Goal: Task Accomplishment & Management: Use online tool/utility

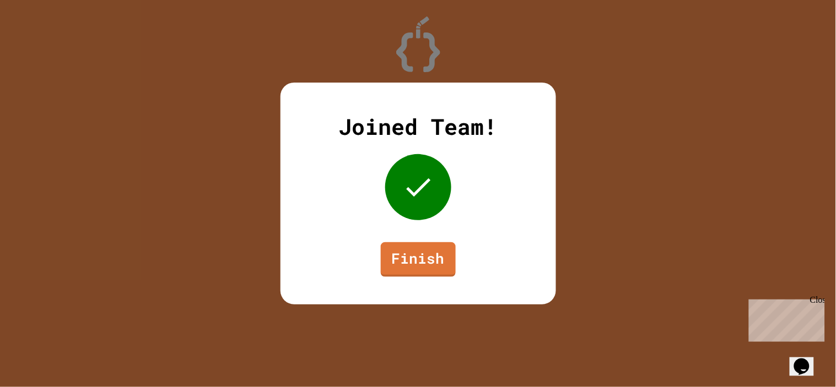
click at [408, 247] on link "Finish" at bounding box center [418, 259] width 75 height 35
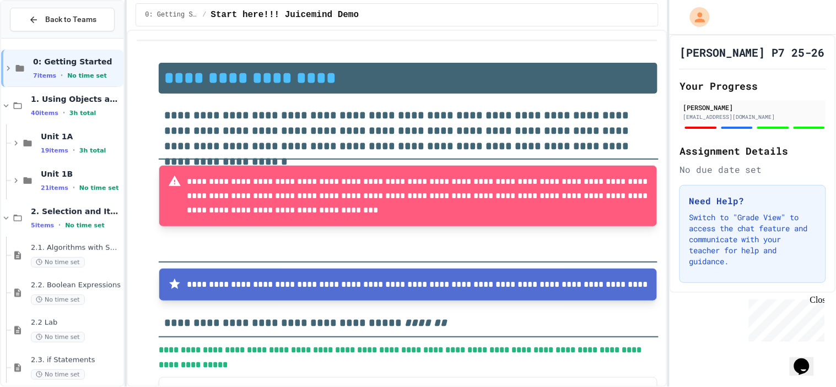
type input "**********"
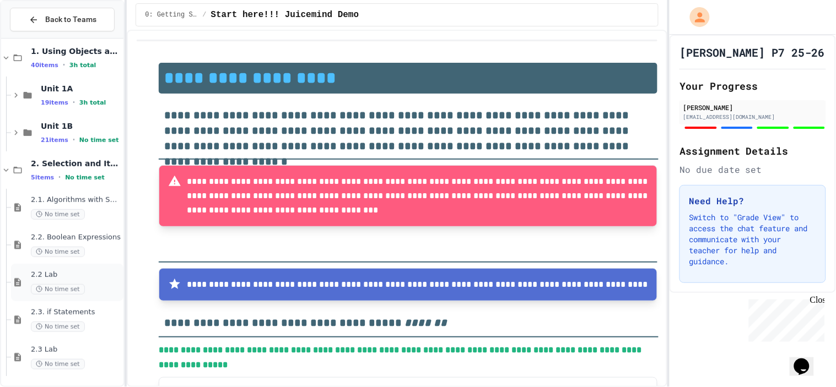
click at [84, 294] on div "No time set" at bounding box center [76, 289] width 90 height 10
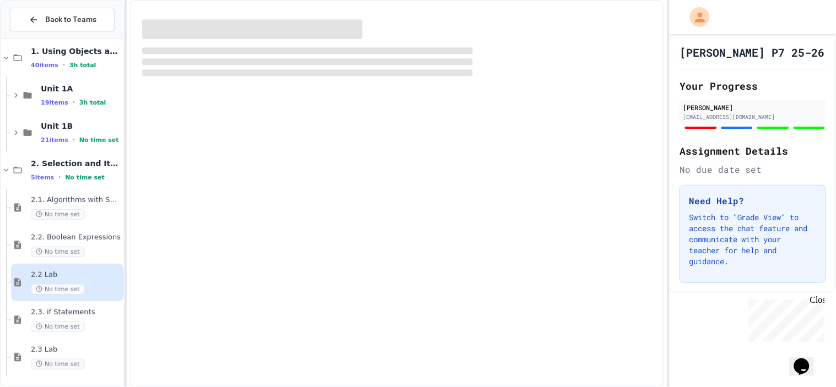
scroll to position [35, 0]
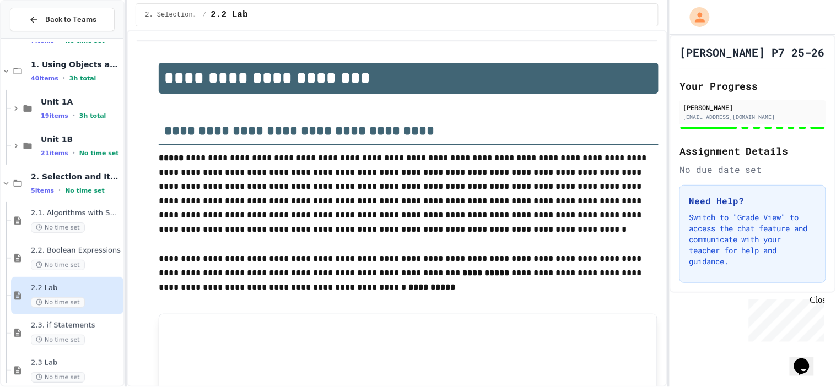
type input "*"
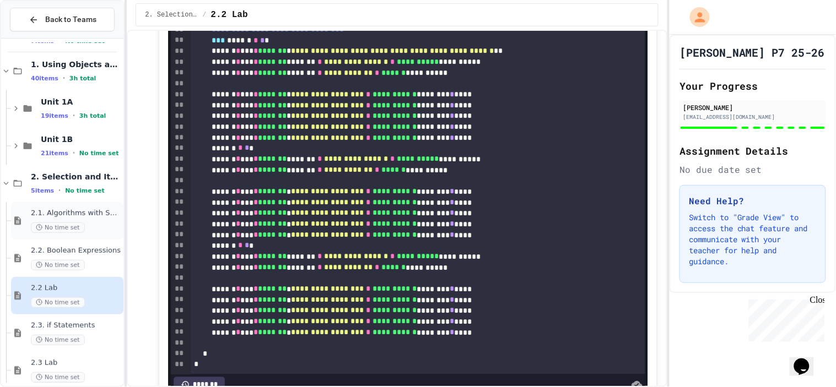
scroll to position [48, 0]
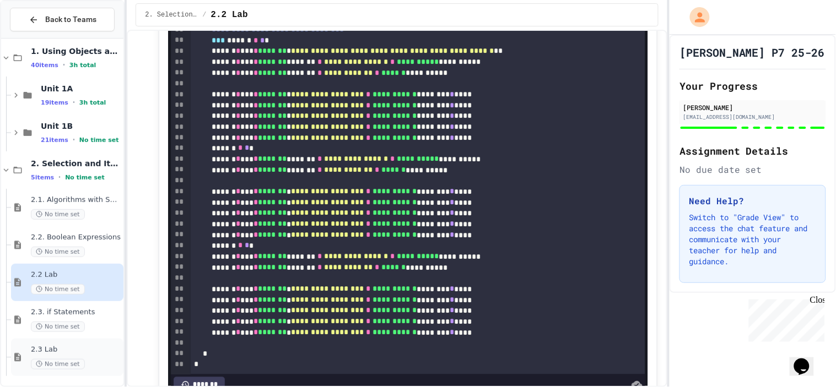
click at [59, 349] on span "2.3 Lab" at bounding box center [76, 349] width 90 height 9
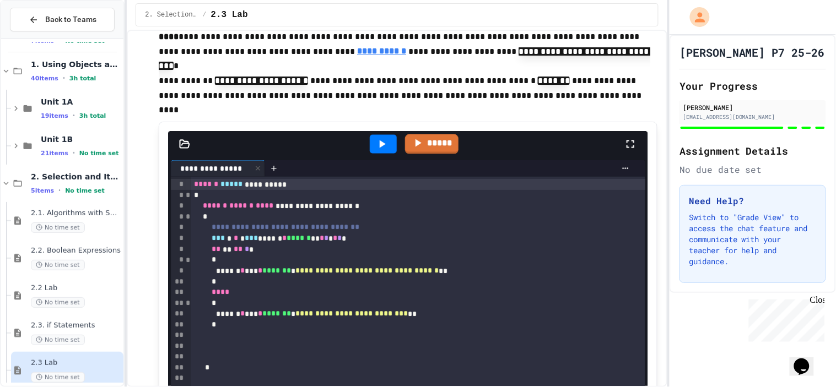
scroll to position [277, 0]
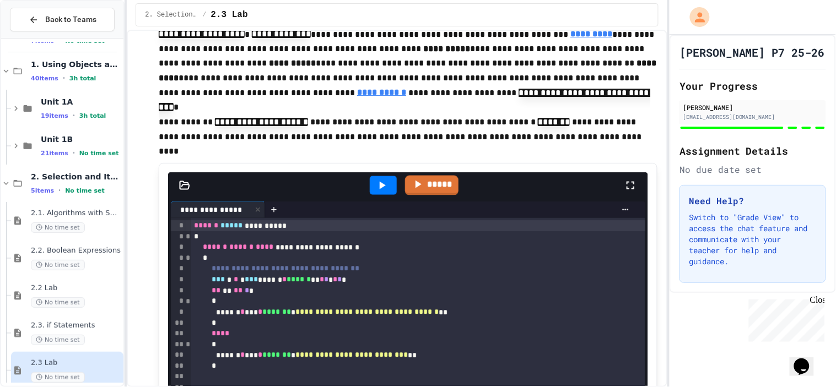
click at [376, 191] on icon at bounding box center [381, 185] width 13 height 13
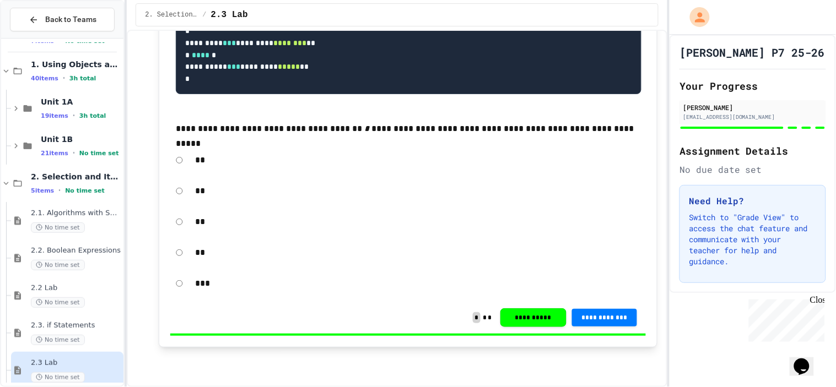
scroll to position [2271, 0]
click at [65, 350] on div "2.3. if Statements No time set" at bounding box center [67, 333] width 112 height 37
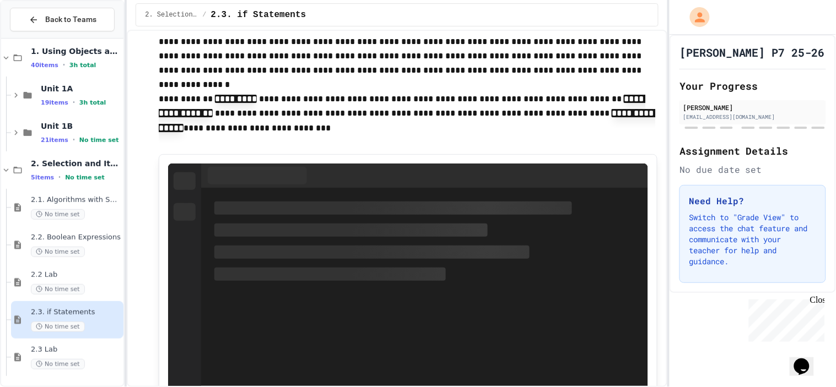
scroll to position [860, 0]
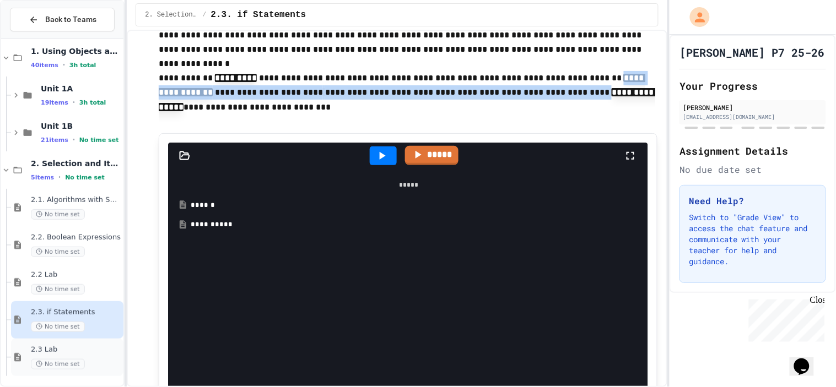
click at [78, 354] on span "2.3 Lab" at bounding box center [76, 349] width 90 height 9
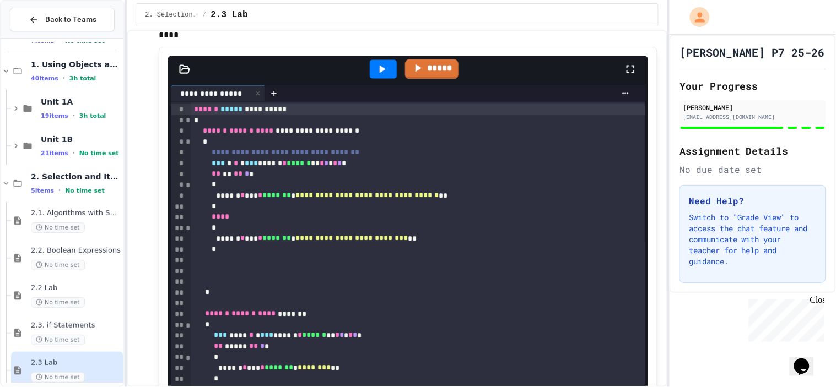
scroll to position [393, 0]
click at [372, 58] on div at bounding box center [383, 70] width 38 height 30
click at [373, 72] on div at bounding box center [383, 70] width 27 height 19
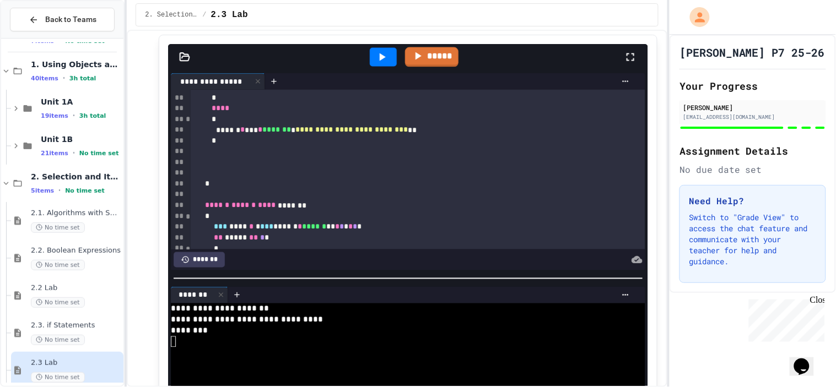
scroll to position [55, 0]
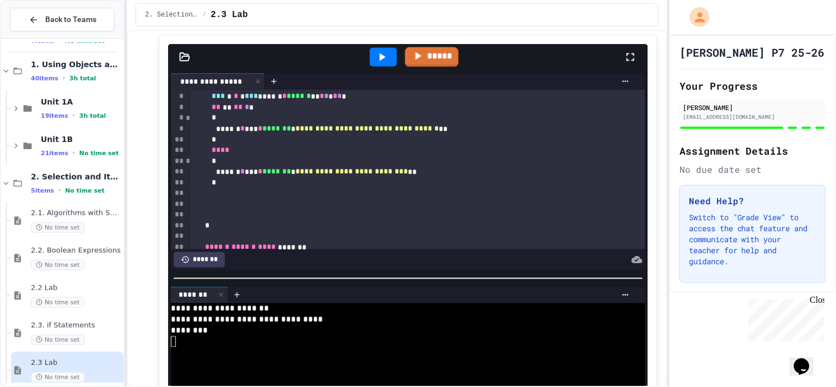
click at [375, 67] on div at bounding box center [383, 57] width 38 height 30
click at [374, 55] on div at bounding box center [383, 57] width 27 height 19
click at [394, 72] on div at bounding box center [383, 57] width 38 height 30
click at [385, 62] on icon at bounding box center [381, 57] width 13 height 13
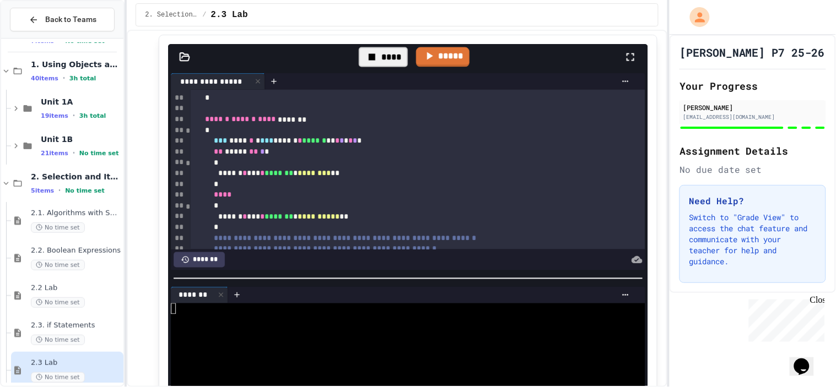
scroll to position [182, 0]
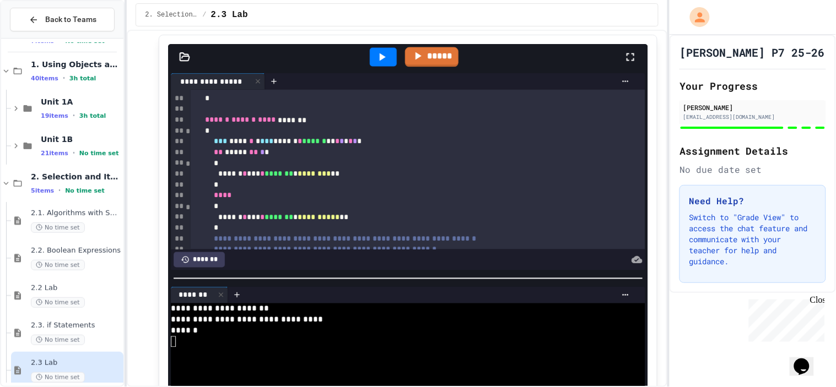
click at [372, 68] on div at bounding box center [383, 57] width 38 height 30
click at [375, 62] on icon at bounding box center [381, 57] width 13 height 13
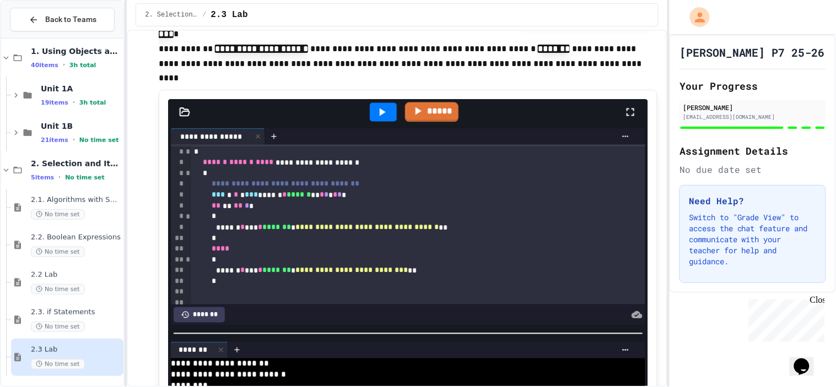
scroll to position [349, 0]
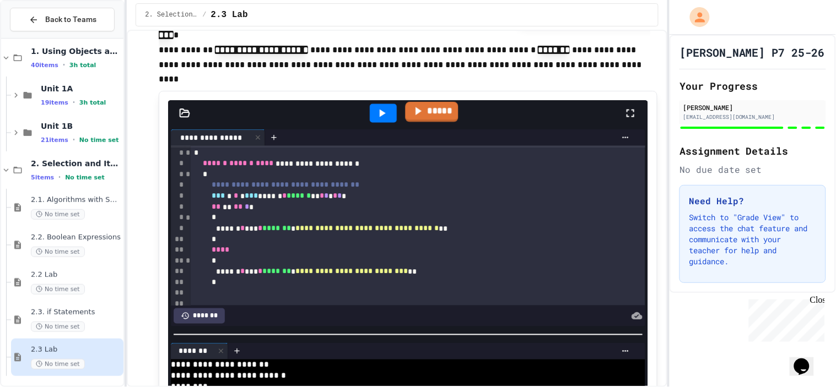
click at [419, 111] on icon at bounding box center [418, 111] width 6 height 8
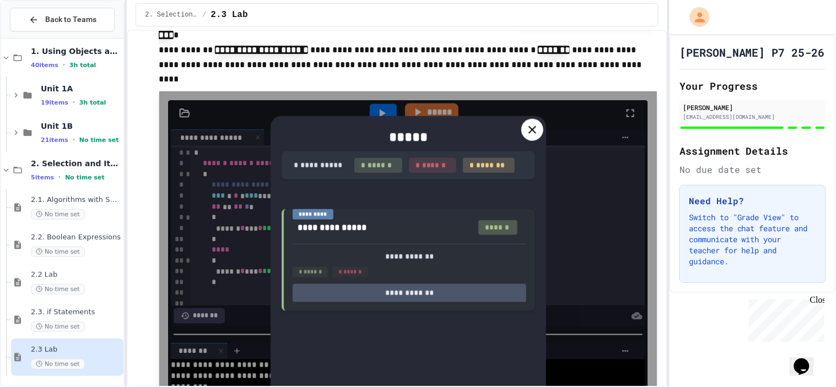
click at [528, 123] on icon at bounding box center [532, 129] width 13 height 13
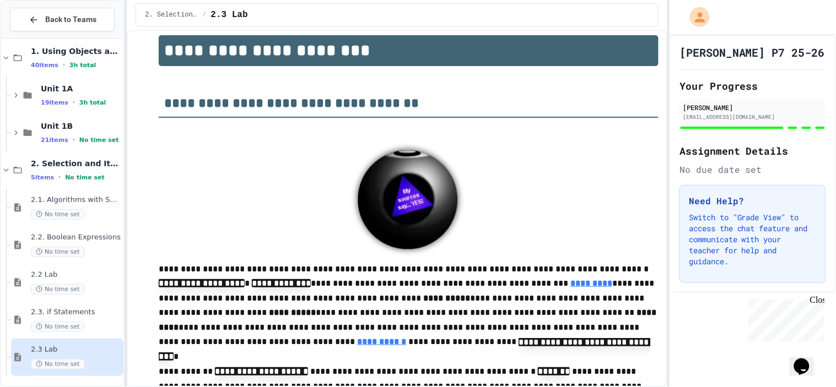
scroll to position [26, 0]
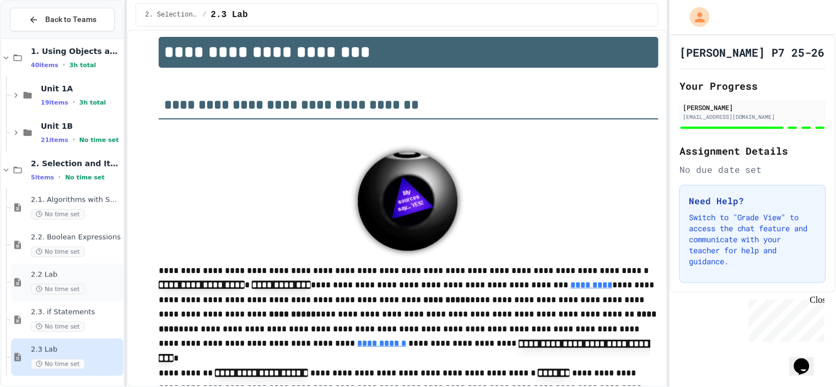
click at [49, 287] on span "No time set" at bounding box center [58, 289] width 54 height 10
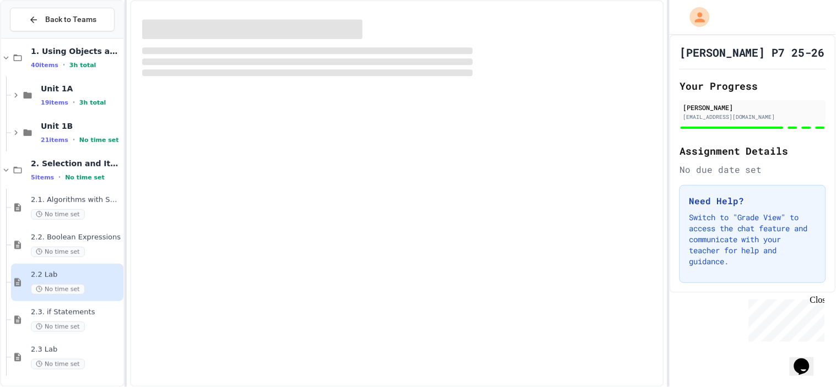
scroll to position [35, 0]
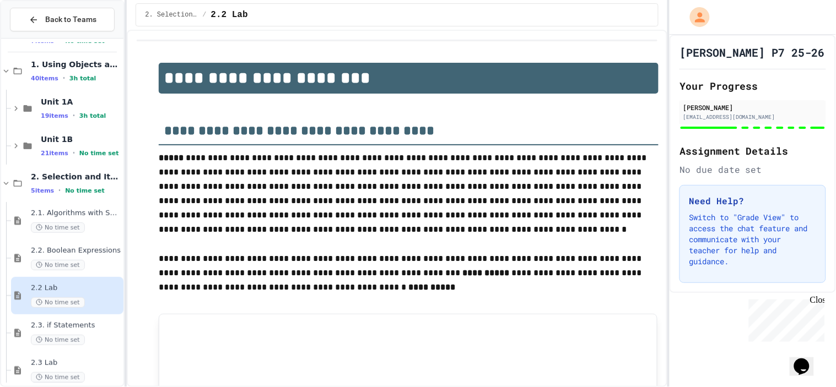
type input "*"
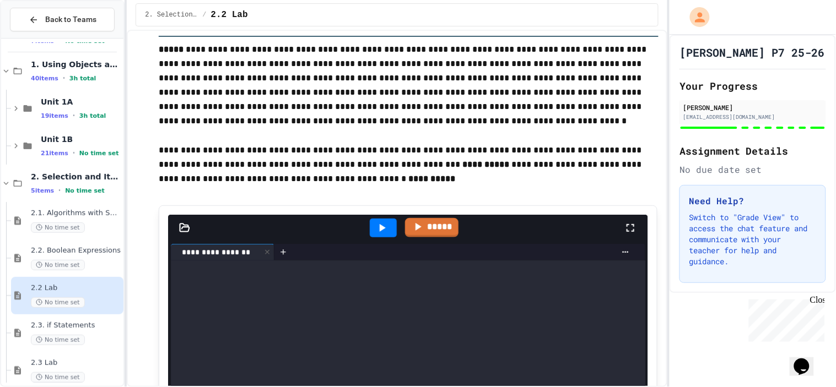
scroll to position [109, 0]
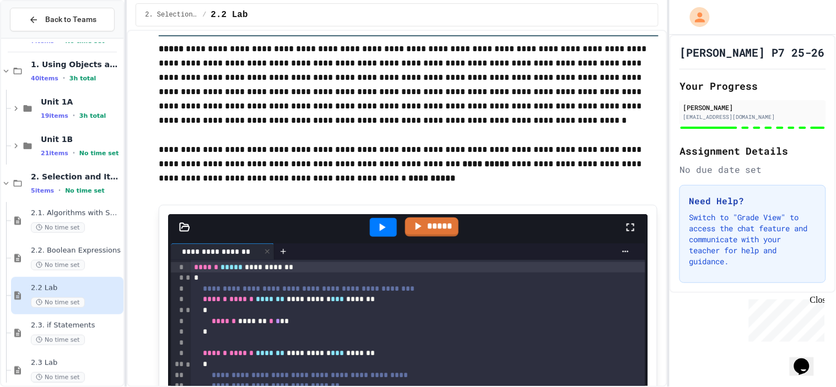
click at [387, 228] on icon at bounding box center [381, 227] width 13 height 13
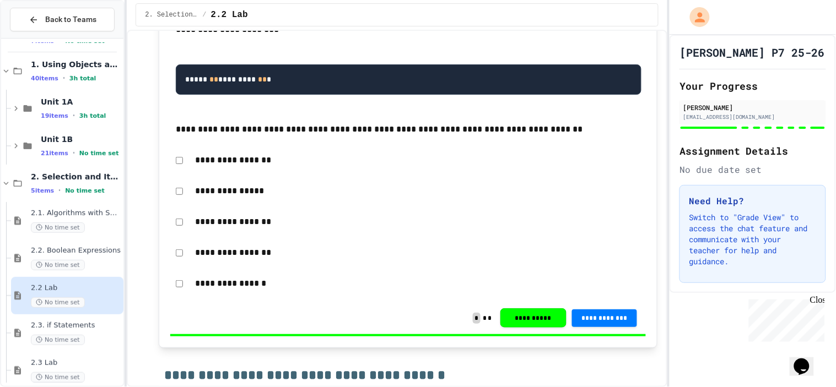
scroll to position [2575, 0]
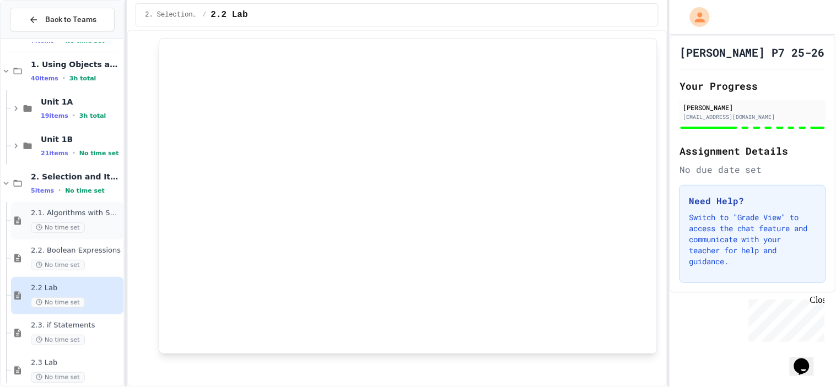
click at [60, 216] on span "2.1. Algorithms with Selection and Repetition" at bounding box center [76, 213] width 90 height 9
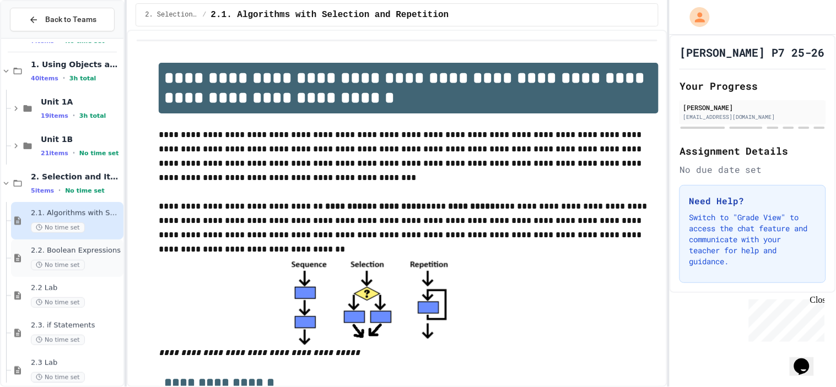
scroll to position [48, 0]
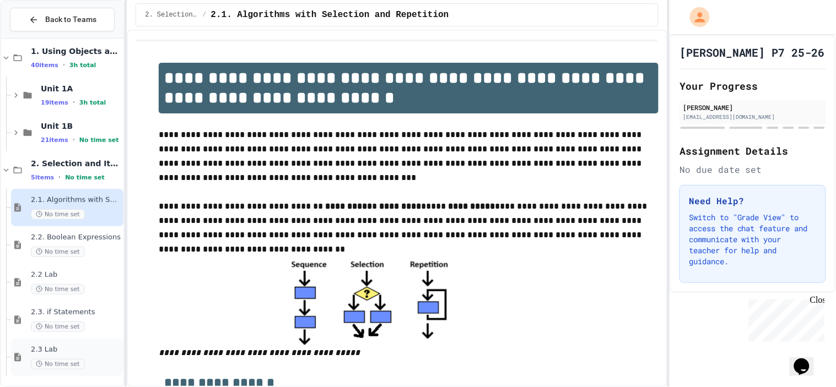
click at [62, 346] on span "2.3 Lab" at bounding box center [76, 349] width 90 height 9
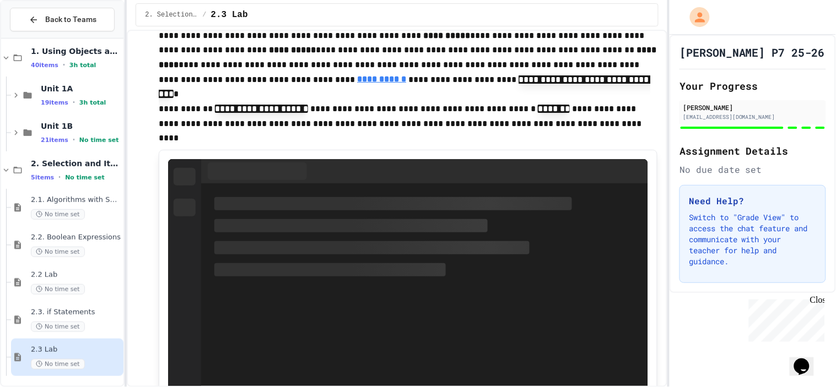
scroll to position [354, 0]
